Goal: Find specific page/section: Find specific page/section

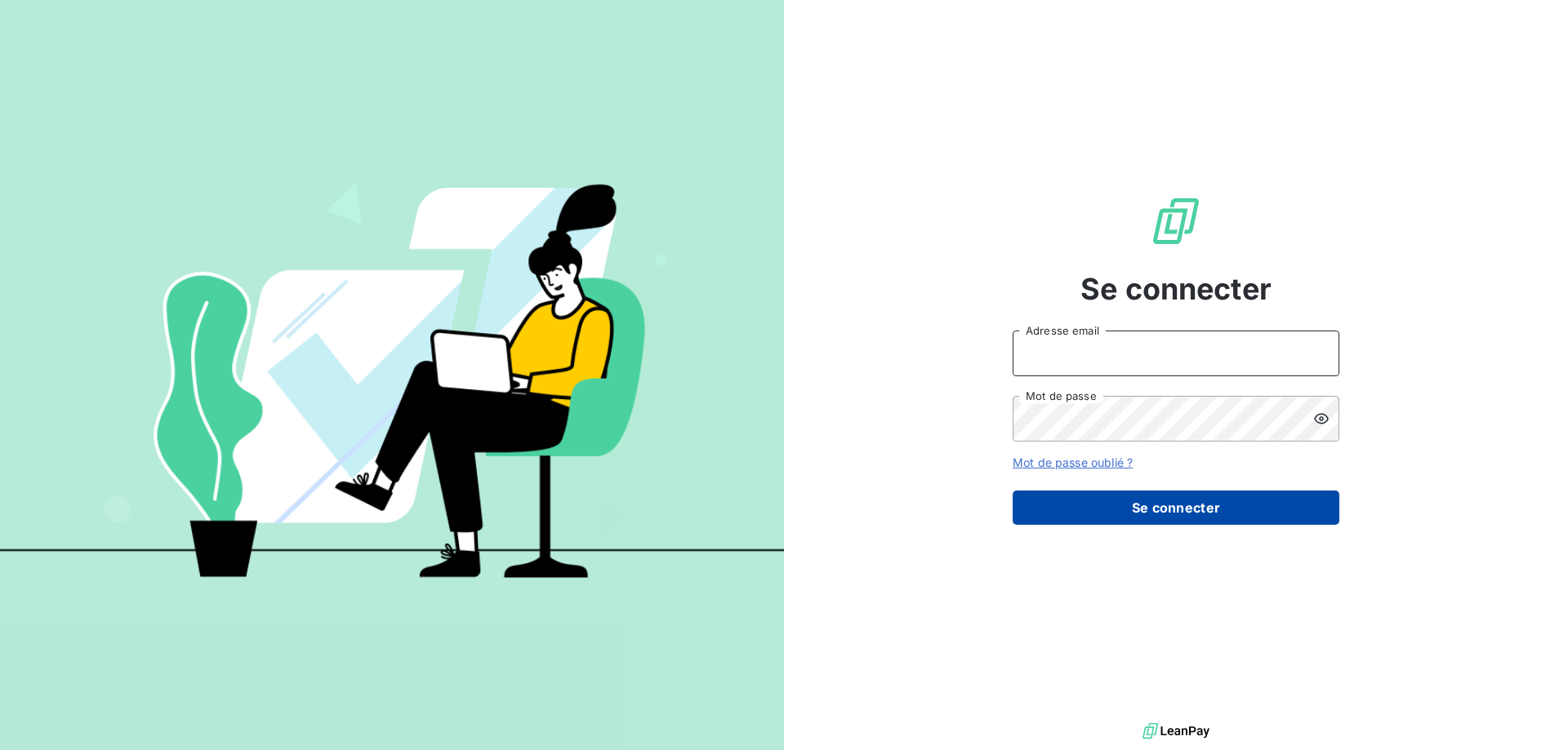
type input "[EMAIL_ADDRESS][DOMAIN_NAME]"
click at [1167, 506] on button "Se connecter" at bounding box center [1175, 507] width 326 height 34
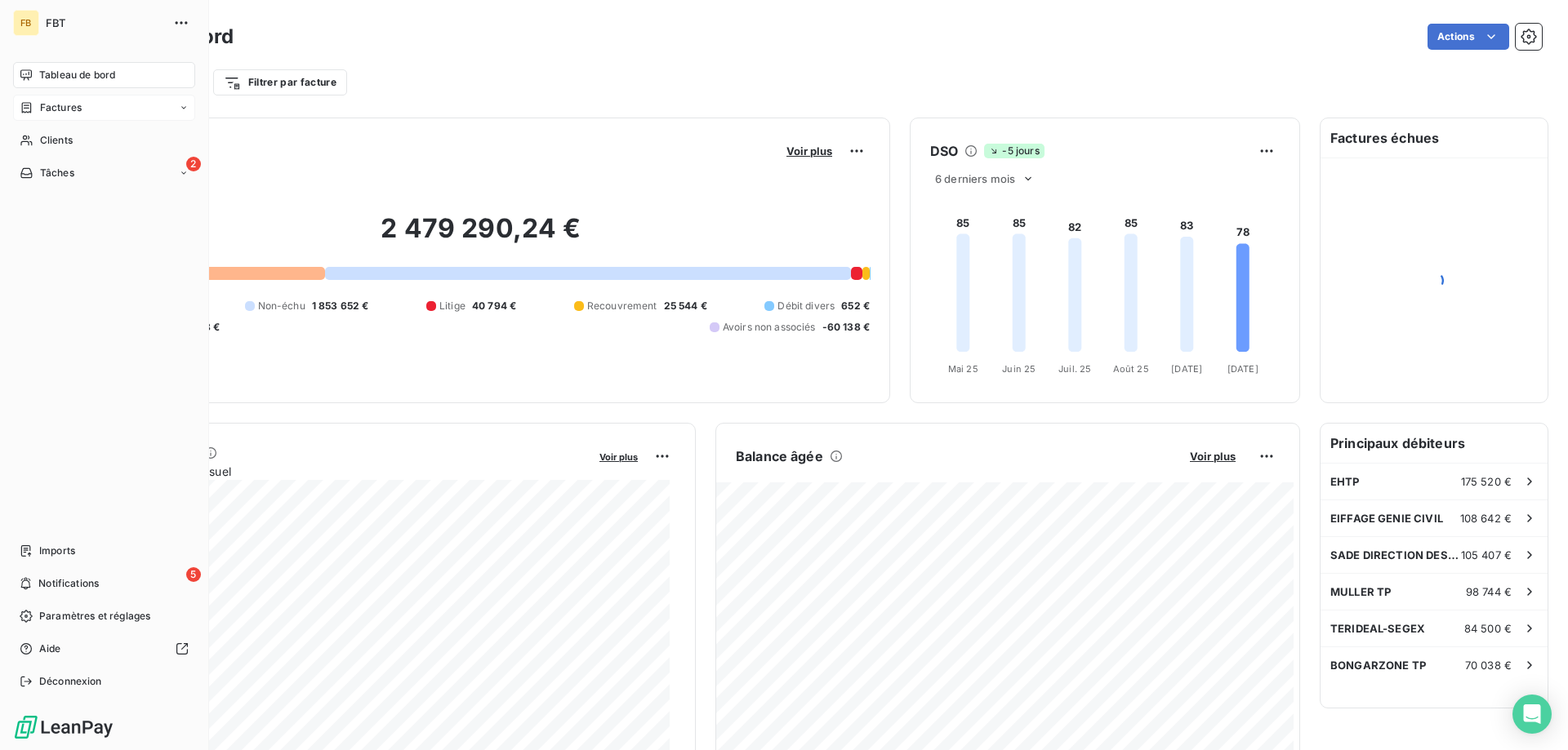
click at [29, 102] on icon at bounding box center [26, 107] width 14 height 13
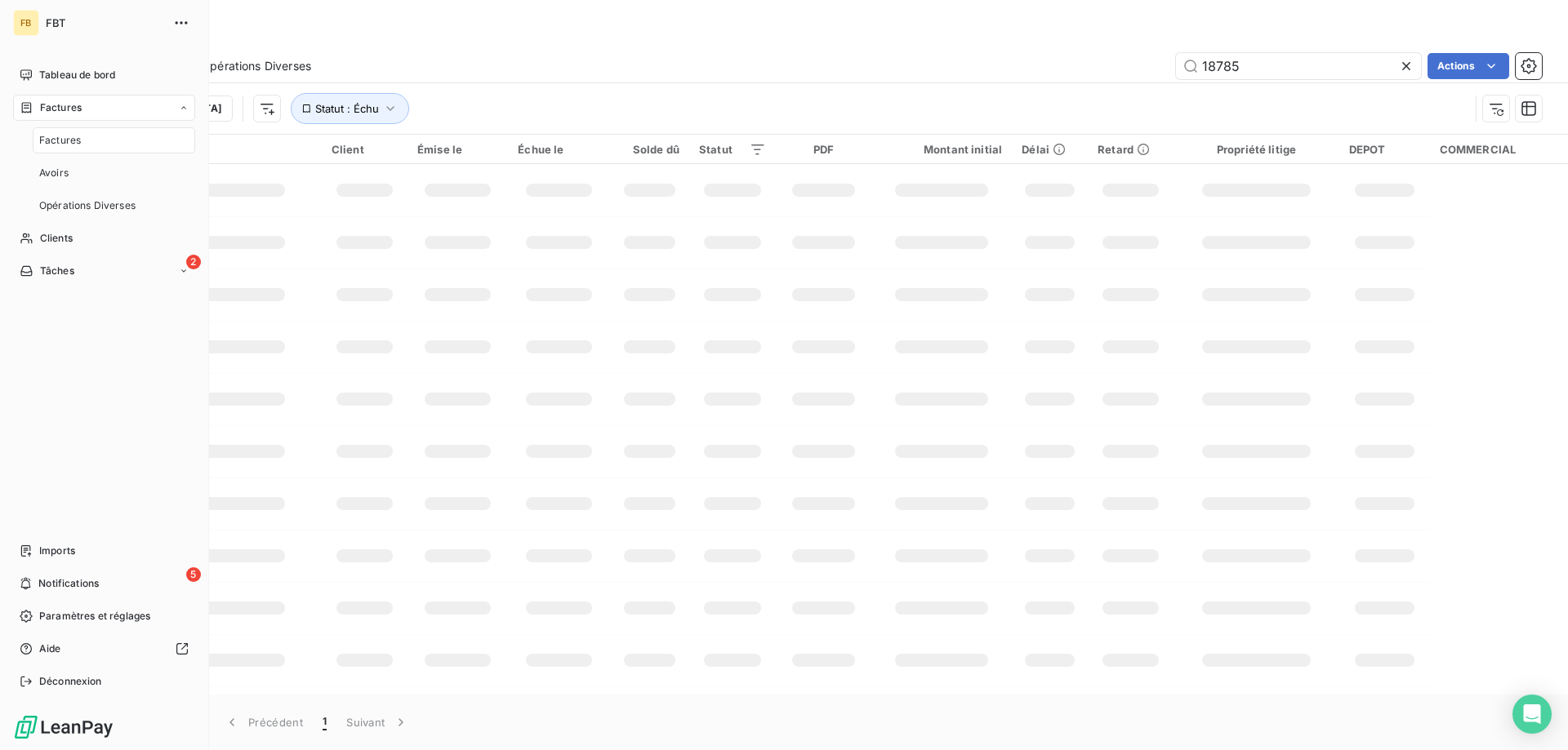
click at [63, 145] on span "Factures" at bounding box center [60, 140] width 42 height 15
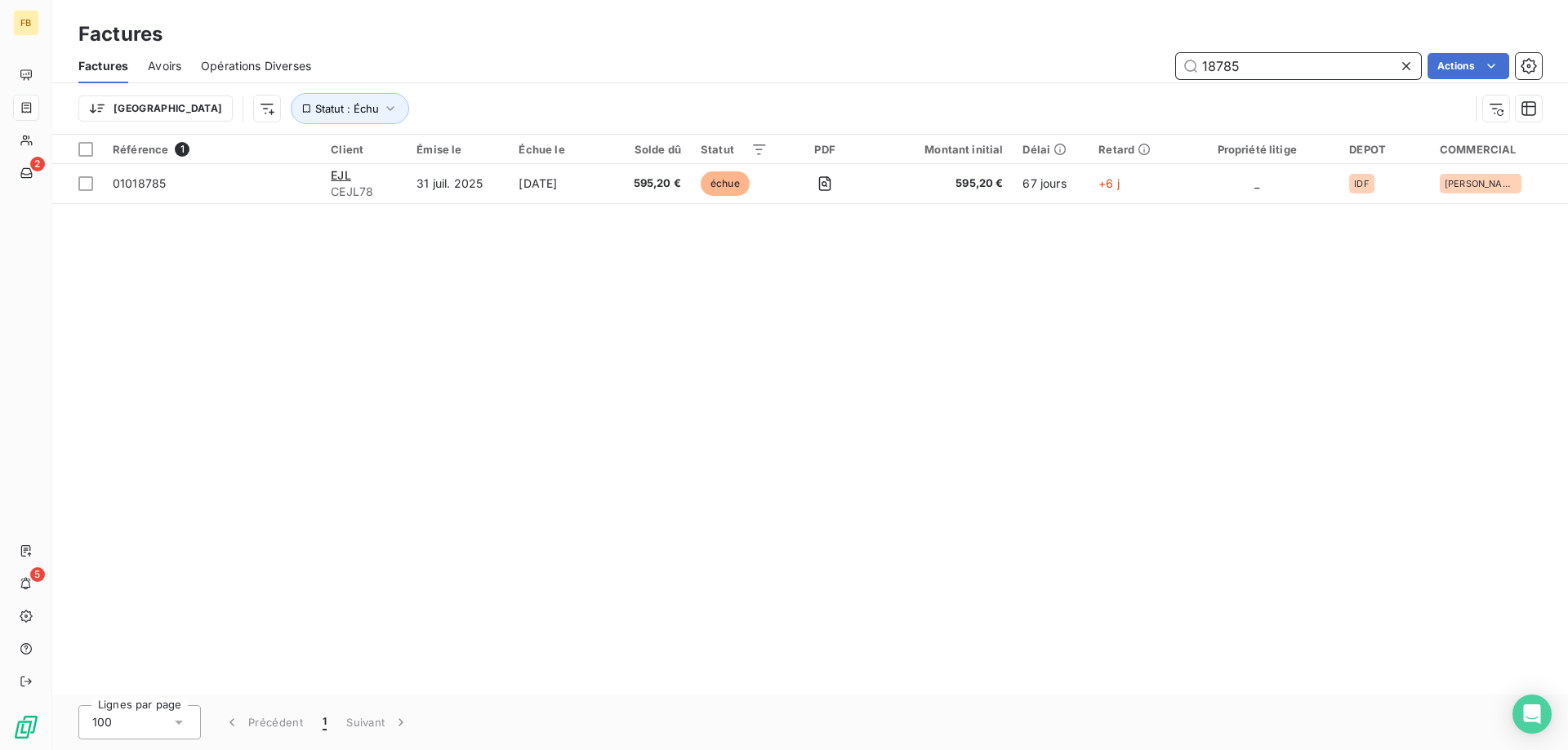
drag, startPoint x: 1260, startPoint y: 70, endPoint x: 999, endPoint y: 71, distance: 261.0
click at [999, 71] on div "18785 Actions" at bounding box center [935, 65] width 1210 height 26
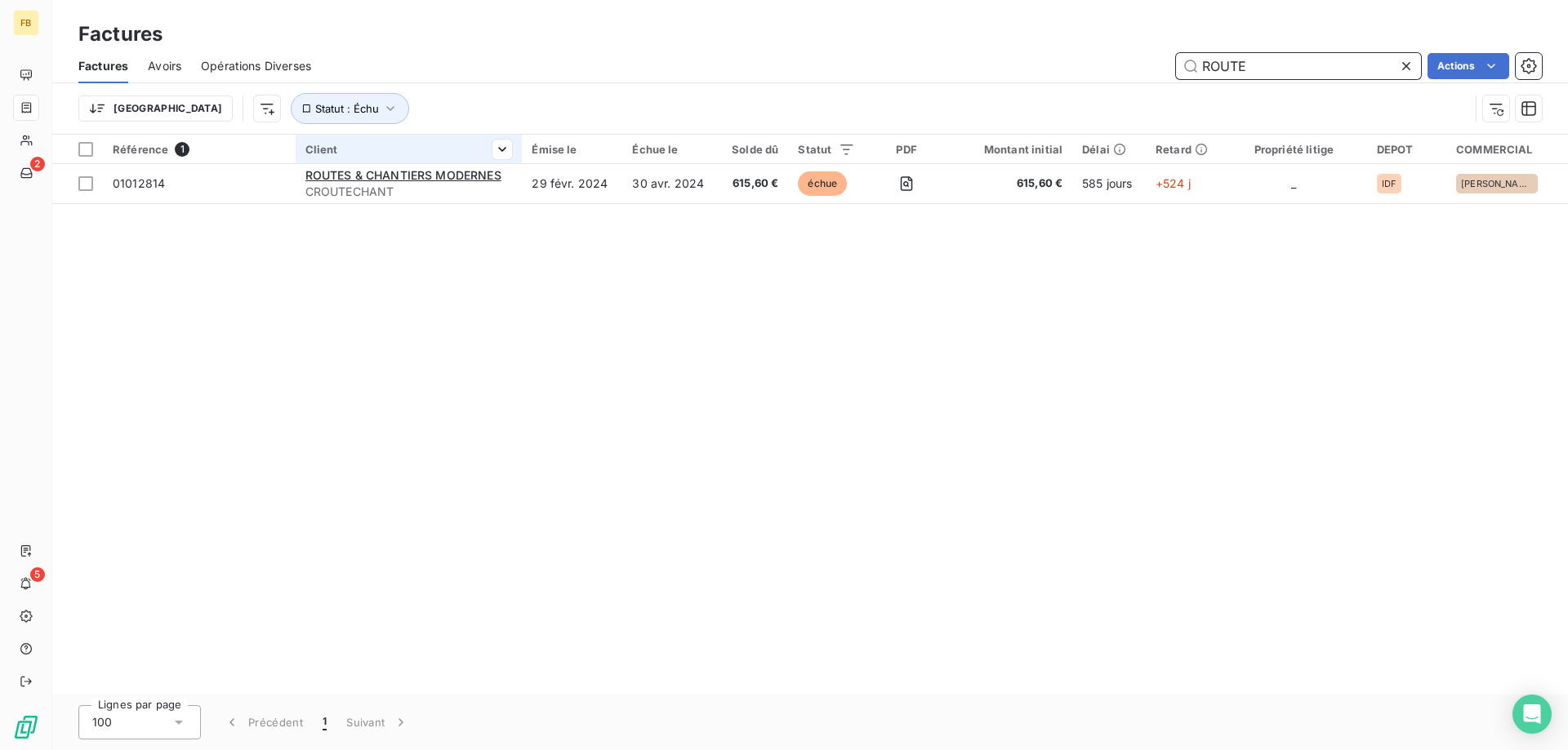
type input "ROUTE"
click at [432, 163] on div at bounding box center [409, 163] width 227 height 1
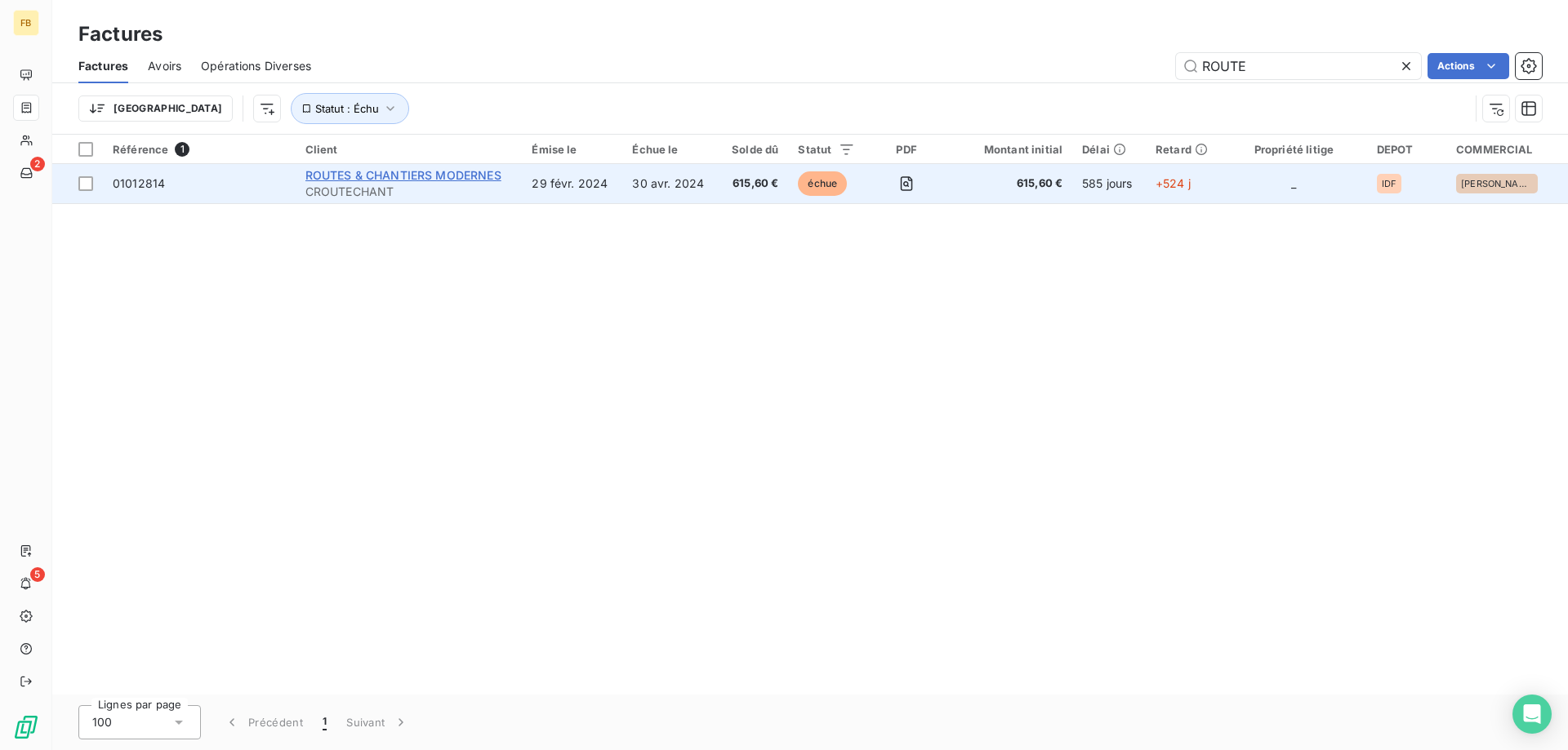
click at [435, 174] on span "ROUTES & CHANTIERS MODERNES" at bounding box center [403, 175] width 196 height 14
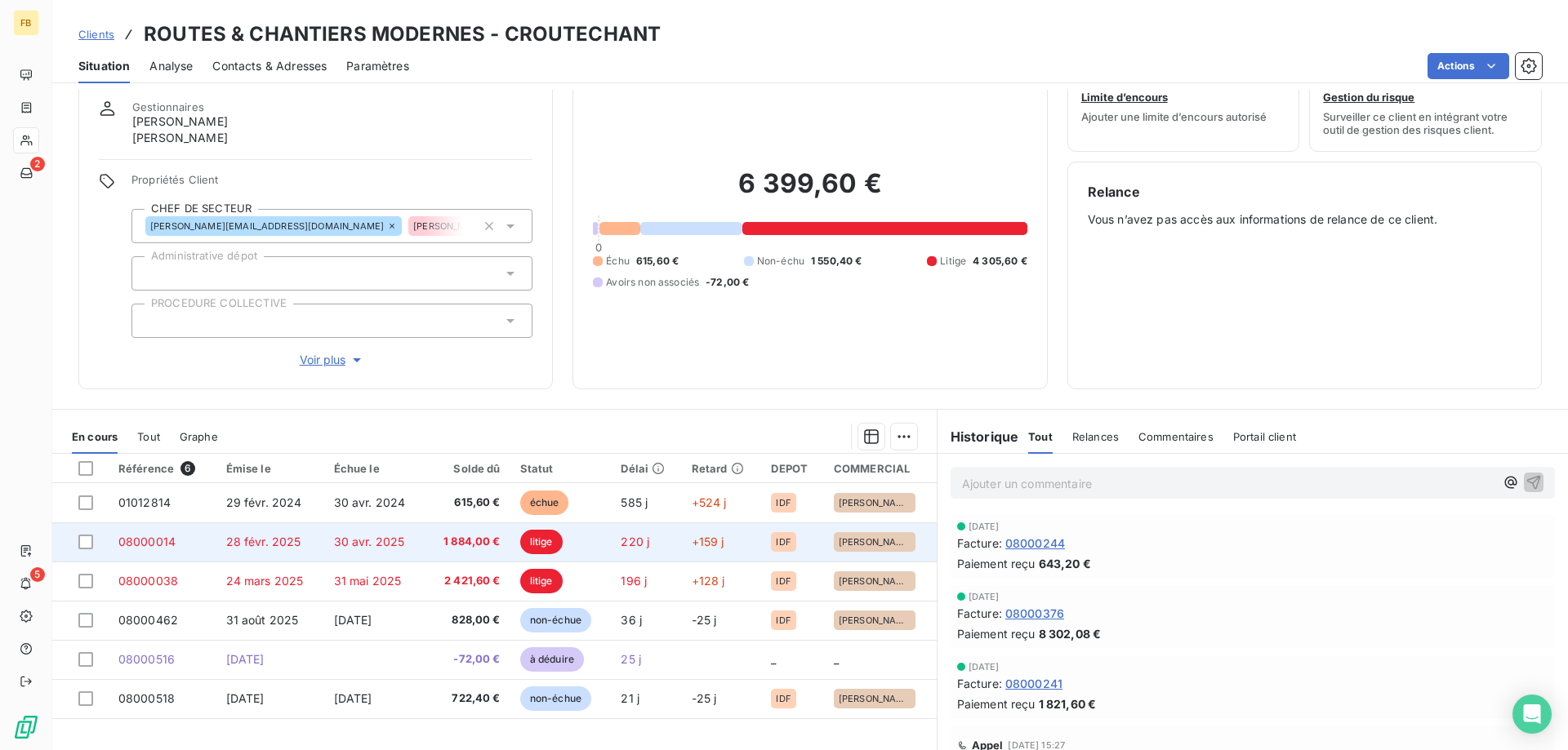
scroll to position [82, 0]
